Goal: Navigation & Orientation: Find specific page/section

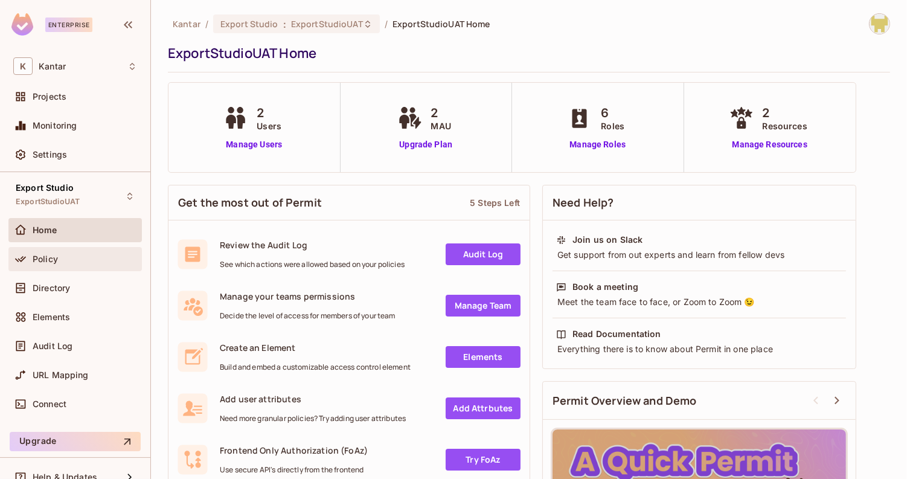
click at [113, 261] on div "Policy" at bounding box center [85, 259] width 104 height 10
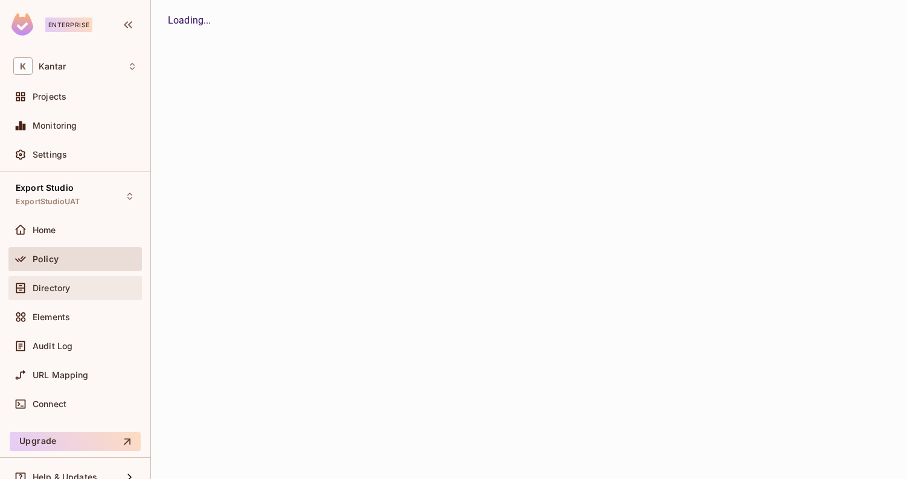
click at [113, 283] on div "Directory" at bounding box center [85, 288] width 104 height 10
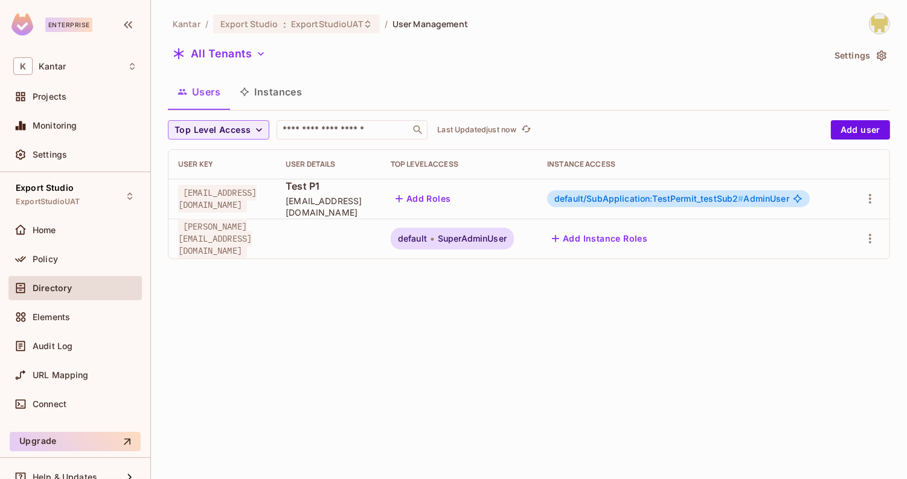
click at [297, 94] on button "Instances" at bounding box center [270, 92] width 81 height 30
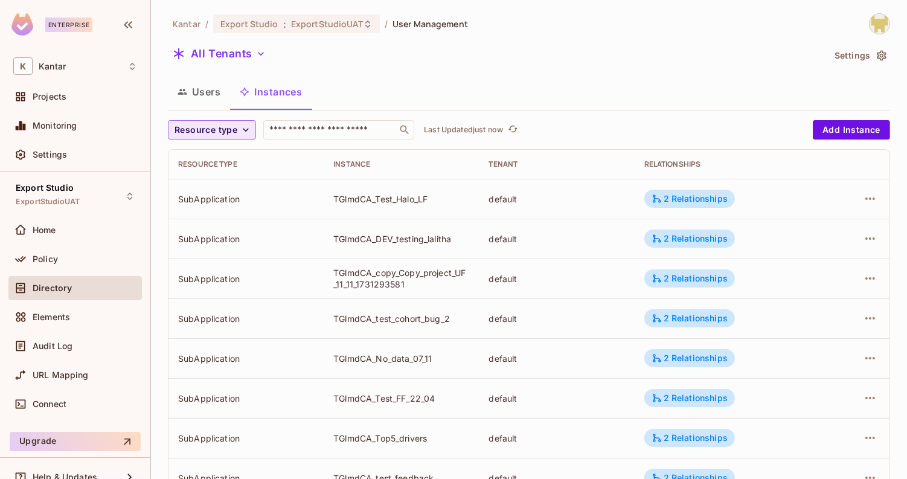
click at [244, 129] on icon "button" at bounding box center [246, 130] width 12 height 12
click at [236, 164] on li "Application" at bounding box center [208, 157] width 81 height 26
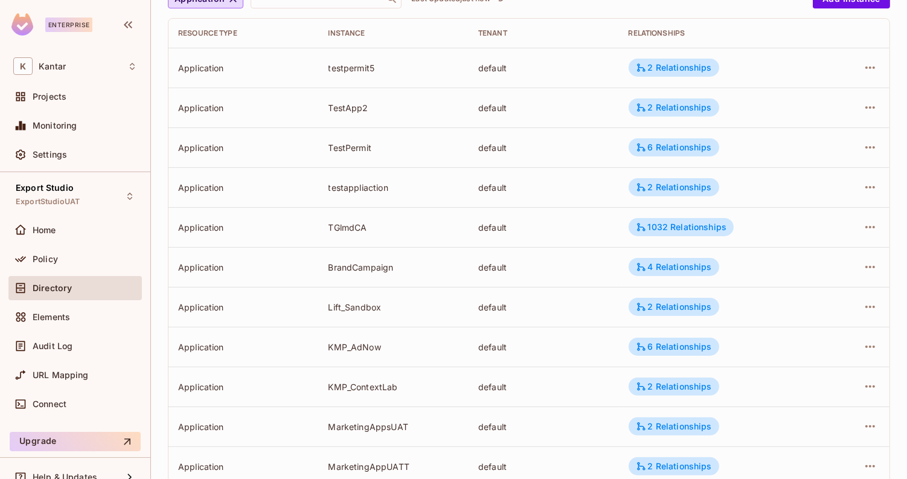
scroll to position [363, 0]
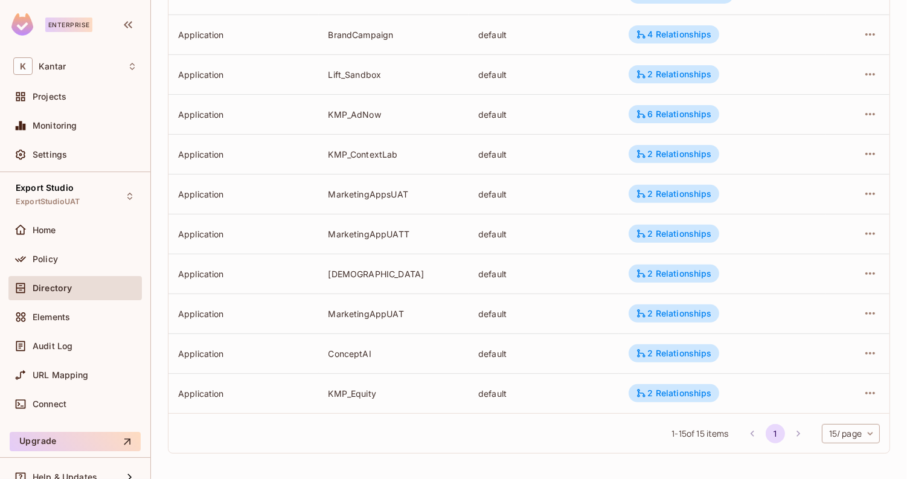
click at [796, 432] on li "pagination navigation" at bounding box center [798, 433] width 23 height 19
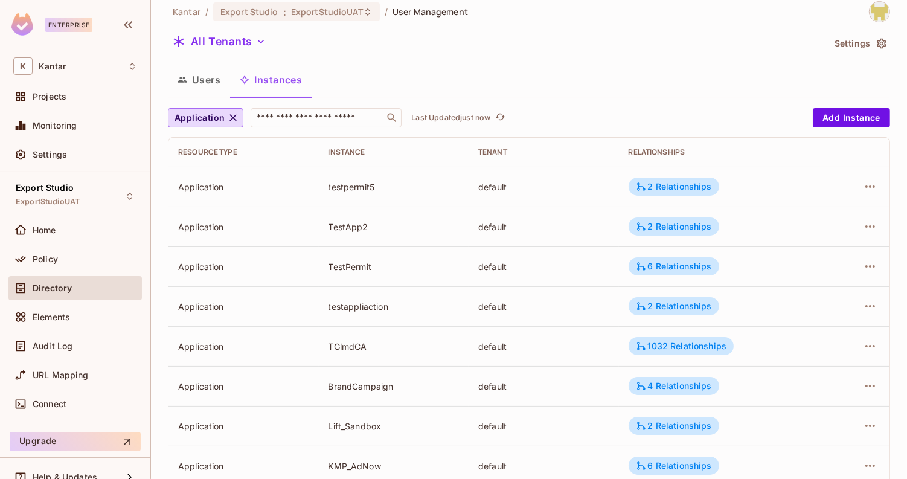
scroll to position [0, 0]
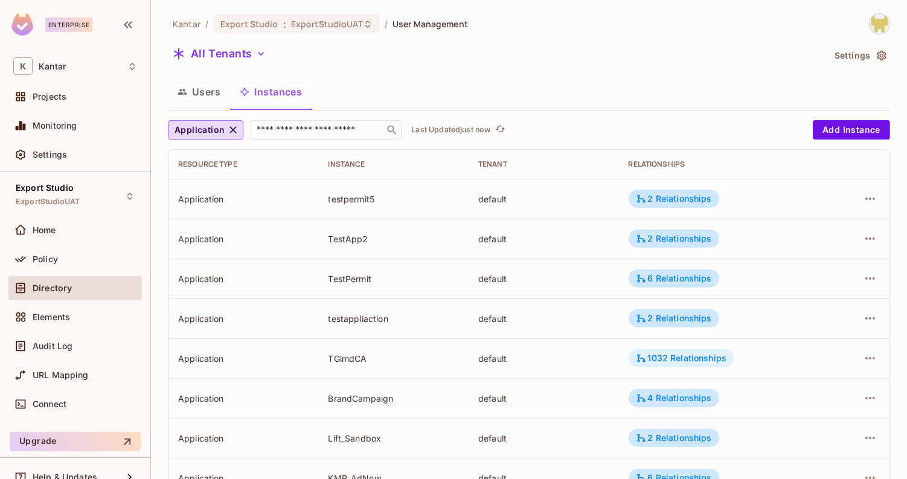
click at [732, 357] on div "1032 Relationships" at bounding box center [681, 358] width 106 height 18
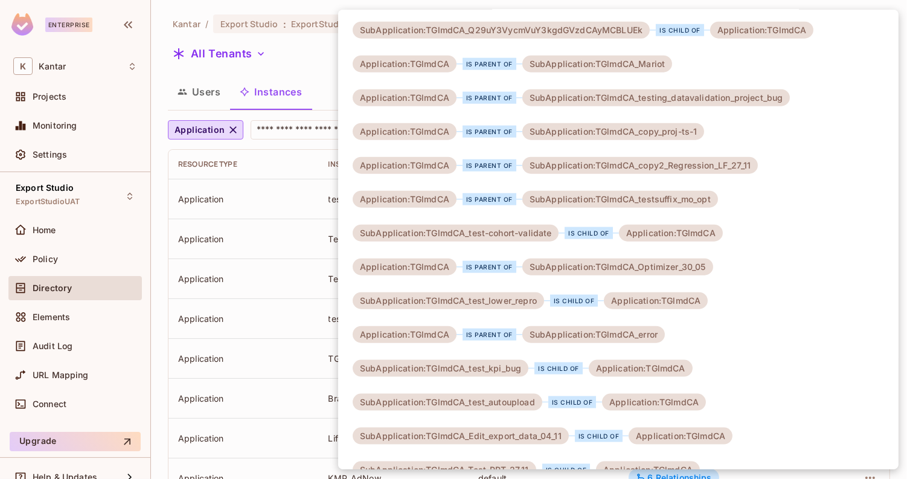
scroll to position [1203, 0]
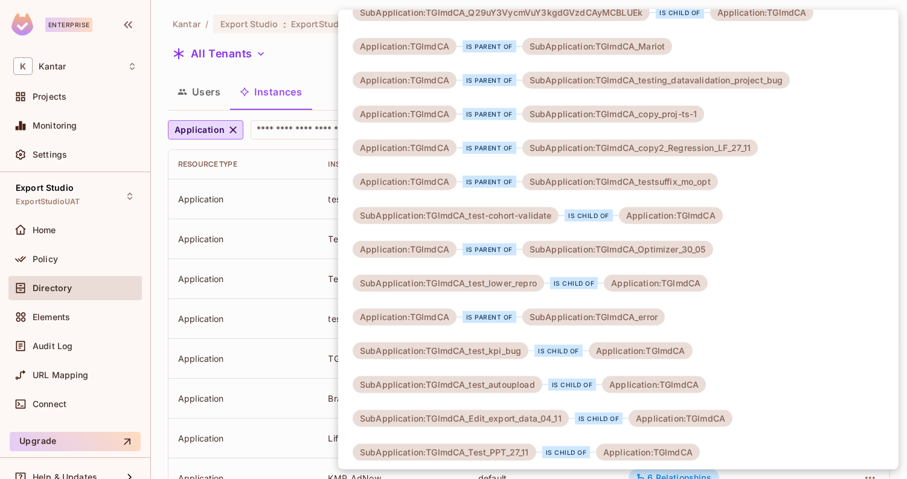
click at [271, 276] on div at bounding box center [453, 239] width 907 height 479
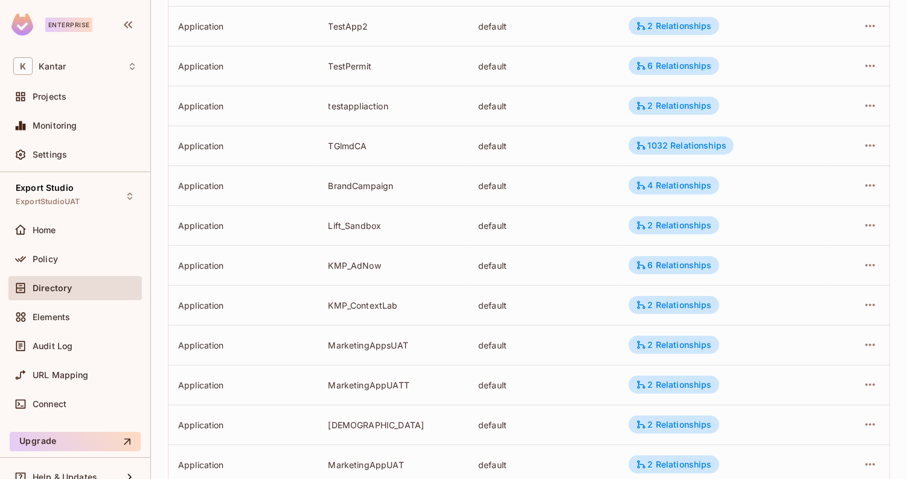
scroll to position [0, 0]
